Goal: Information Seeking & Learning: Learn about a topic

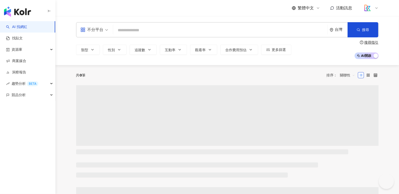
click at [26, 63] on link "商案媒合" at bounding box center [16, 60] width 20 height 5
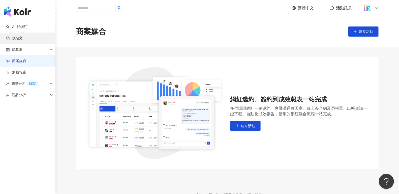
click at [23, 41] on link "找貼文" at bounding box center [14, 38] width 17 height 5
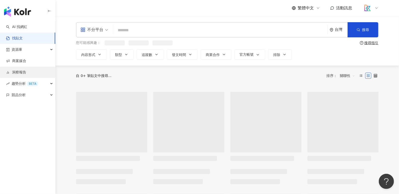
click at [26, 72] on link "洞察報告" at bounding box center [16, 72] width 20 height 5
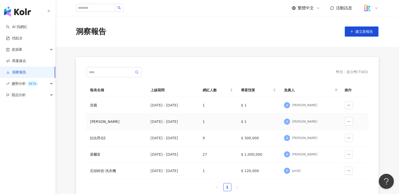
click at [322, 122] on div "A angela" at bounding box center [310, 122] width 52 height 8
click at [352, 139] on button "button" at bounding box center [349, 138] width 8 height 8
click at [305, 135] on div "A angela" at bounding box center [310, 138] width 52 height 8
click at [303, 138] on td "A angela" at bounding box center [310, 138] width 60 height 16
click at [271, 139] on td "$ 300,000" at bounding box center [258, 138] width 43 height 16
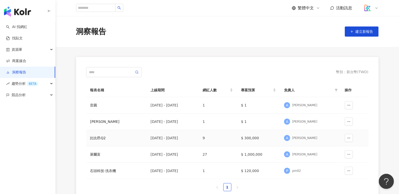
click at [261, 138] on td "$ 300,000" at bounding box center [258, 138] width 43 height 16
click at [189, 136] on div "[DATE] - [DATE]" at bounding box center [173, 138] width 44 height 6
click at [354, 138] on td at bounding box center [355, 138] width 28 height 16
click at [352, 137] on button "button" at bounding box center [349, 138] width 8 height 8
click at [280, 135] on td "$ 300,000" at bounding box center [258, 138] width 43 height 16
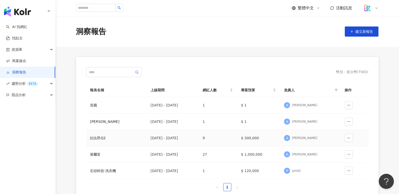
click at [176, 135] on div "[DATE] - [DATE]" at bounding box center [173, 138] width 44 height 6
click at [97, 133] on td "比比昂Q2" at bounding box center [116, 138] width 60 height 16
click at [95, 138] on div "比比昂Q2" at bounding box center [116, 138] width 52 height 6
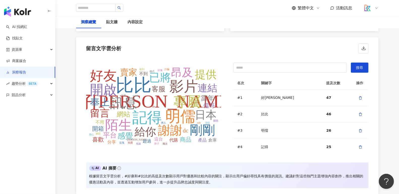
scroll to position [1015, 0]
